Goal: Check status: Check status

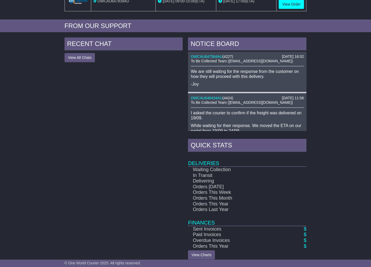
scroll to position [194, 0]
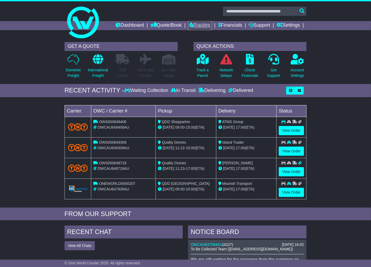
click at [201, 23] on link "Tracking" at bounding box center [199, 25] width 23 height 9
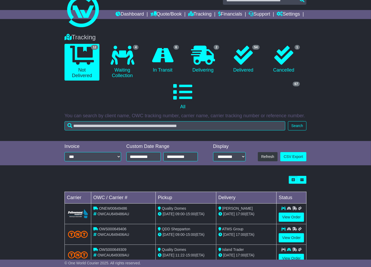
scroll to position [8, 0]
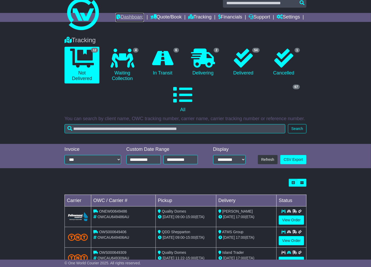
click at [122, 17] on link "Dashboard" at bounding box center [130, 17] width 28 height 9
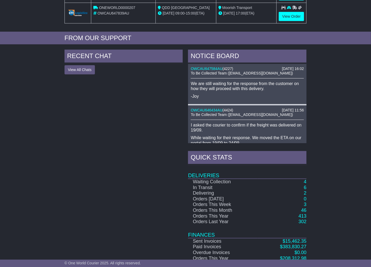
scroll to position [194, 0]
